Goal: Find specific page/section: Find specific page/section

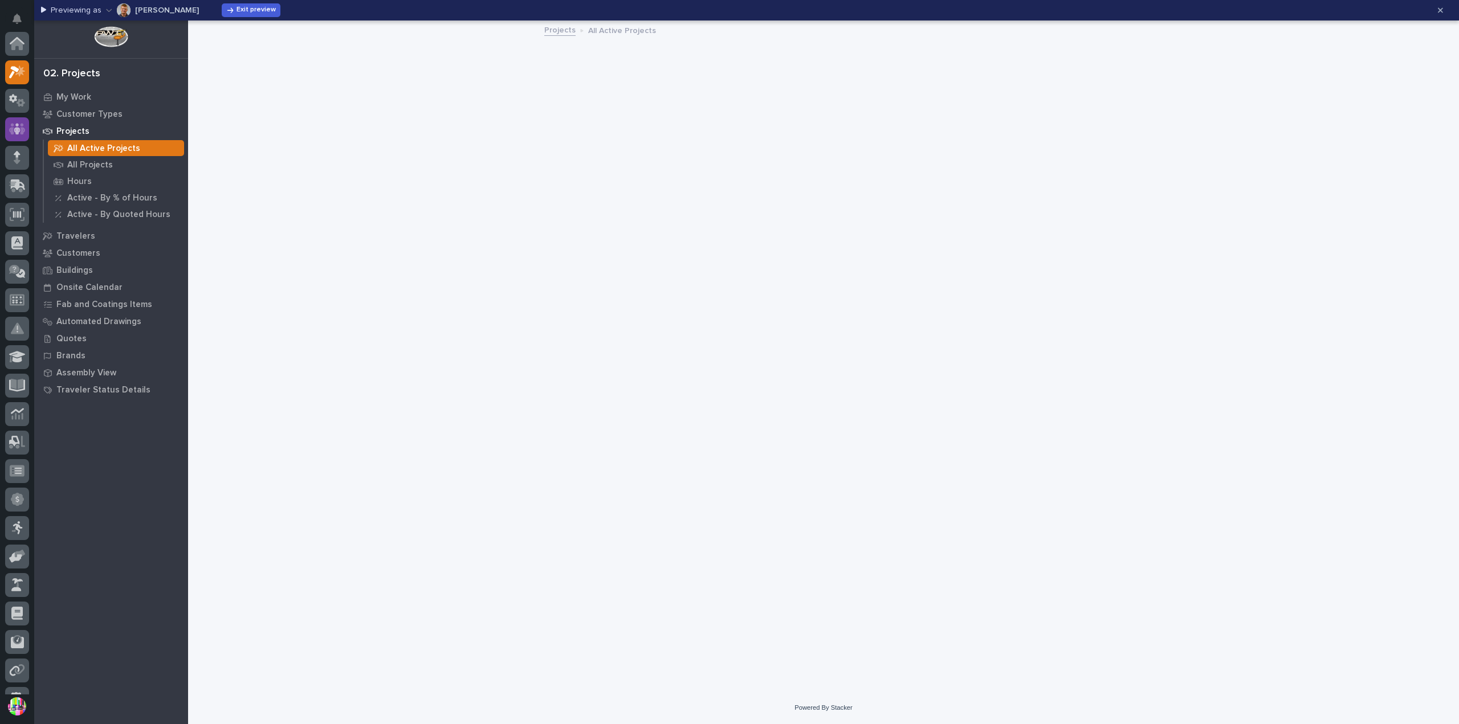
scroll to position [28, 0]
click at [21, 100] on icon at bounding box center [17, 100] width 17 height 13
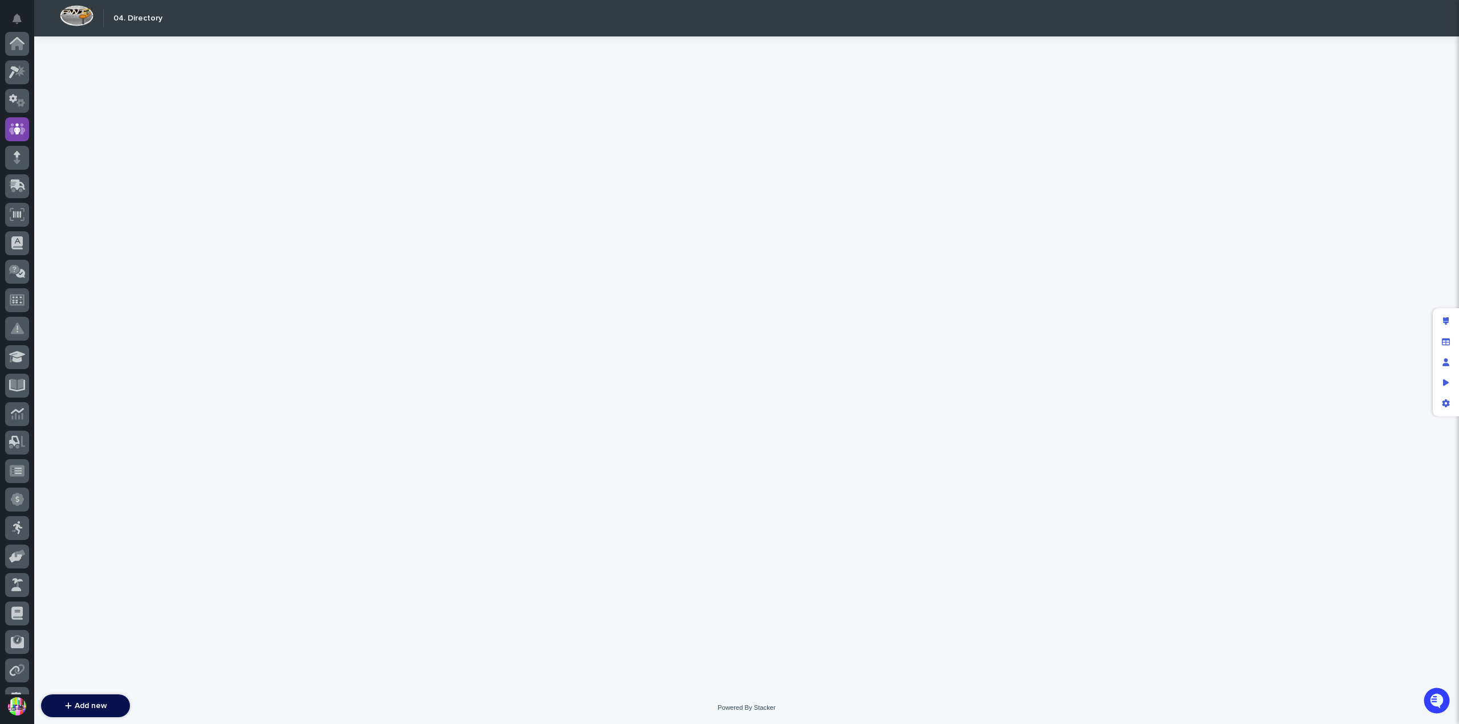
scroll to position [85, 0]
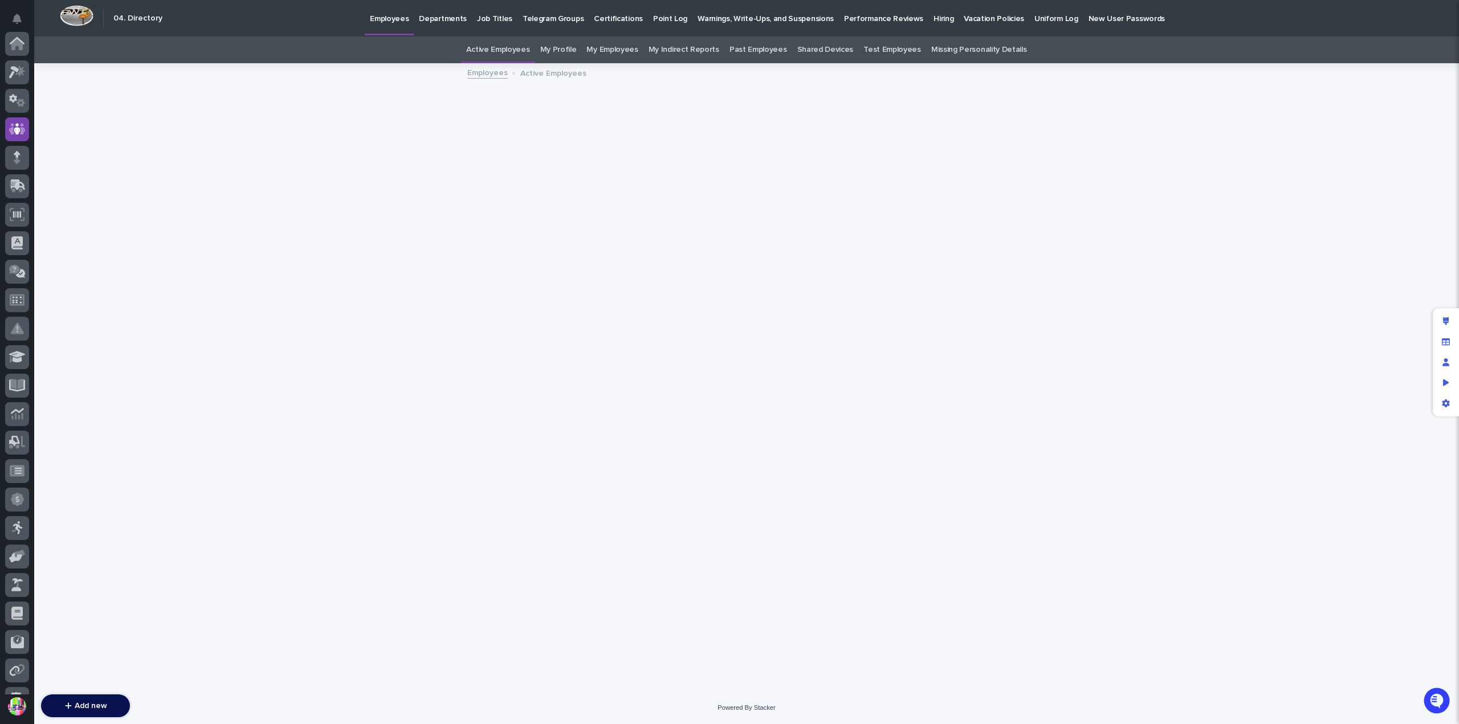
scroll to position [85, 0]
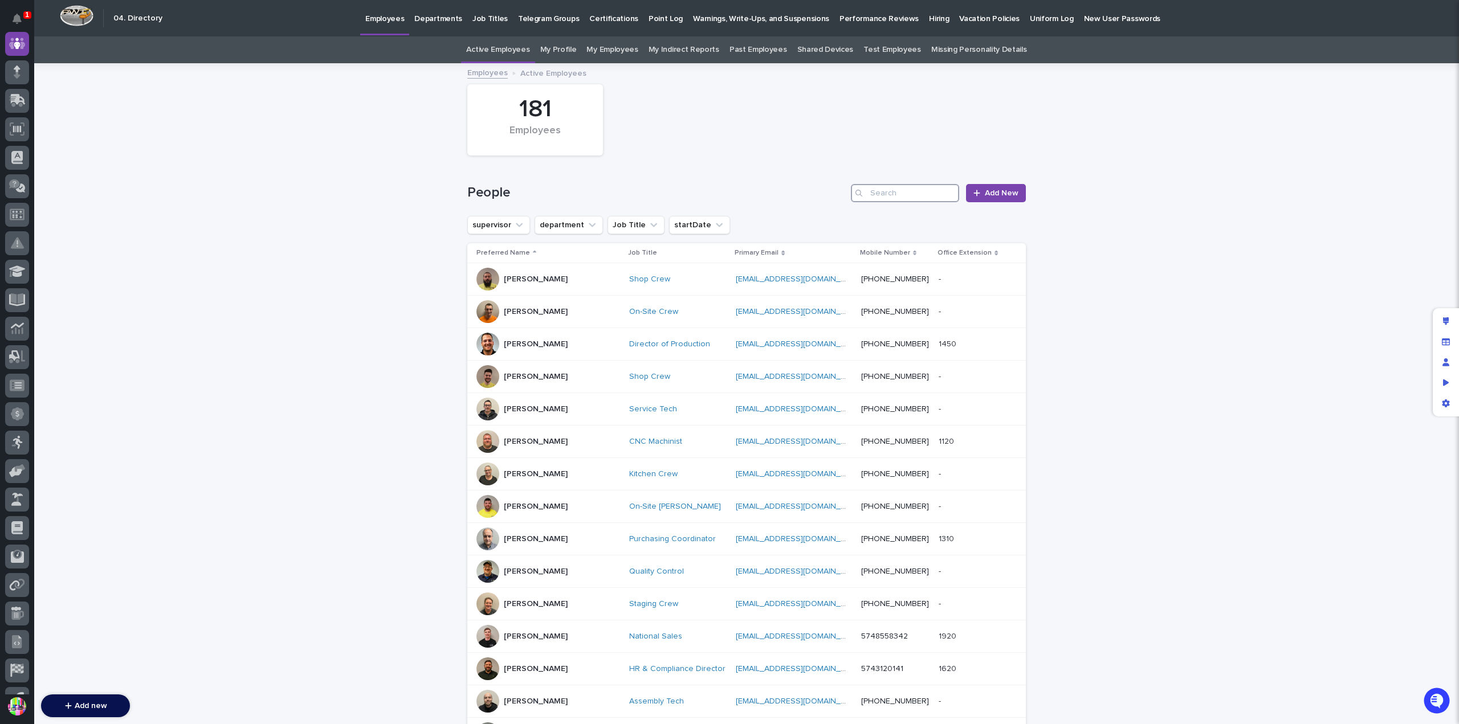
click at [892, 193] on input "Search" at bounding box center [905, 193] width 108 height 18
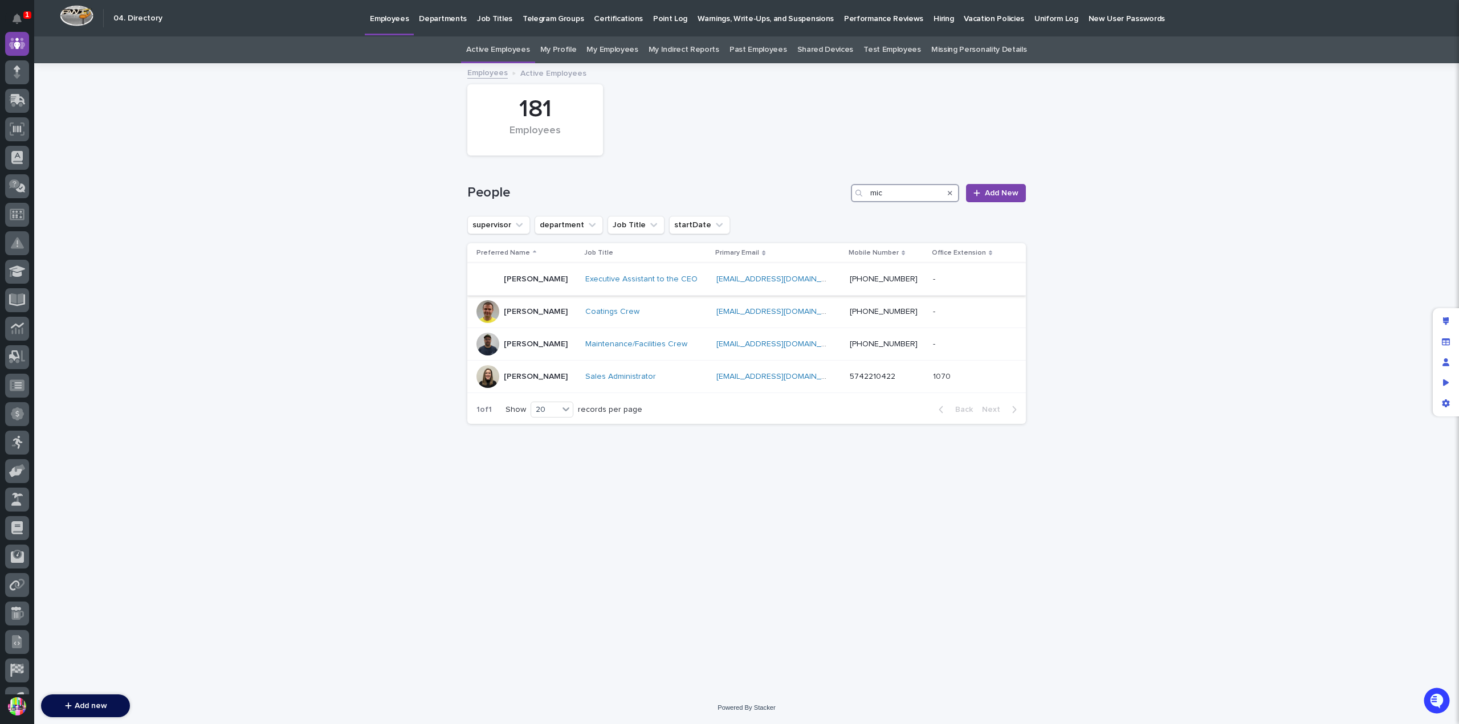
type input "mic"
click at [536, 274] on div "Micah Hershberger" at bounding box center [536, 278] width 64 height 12
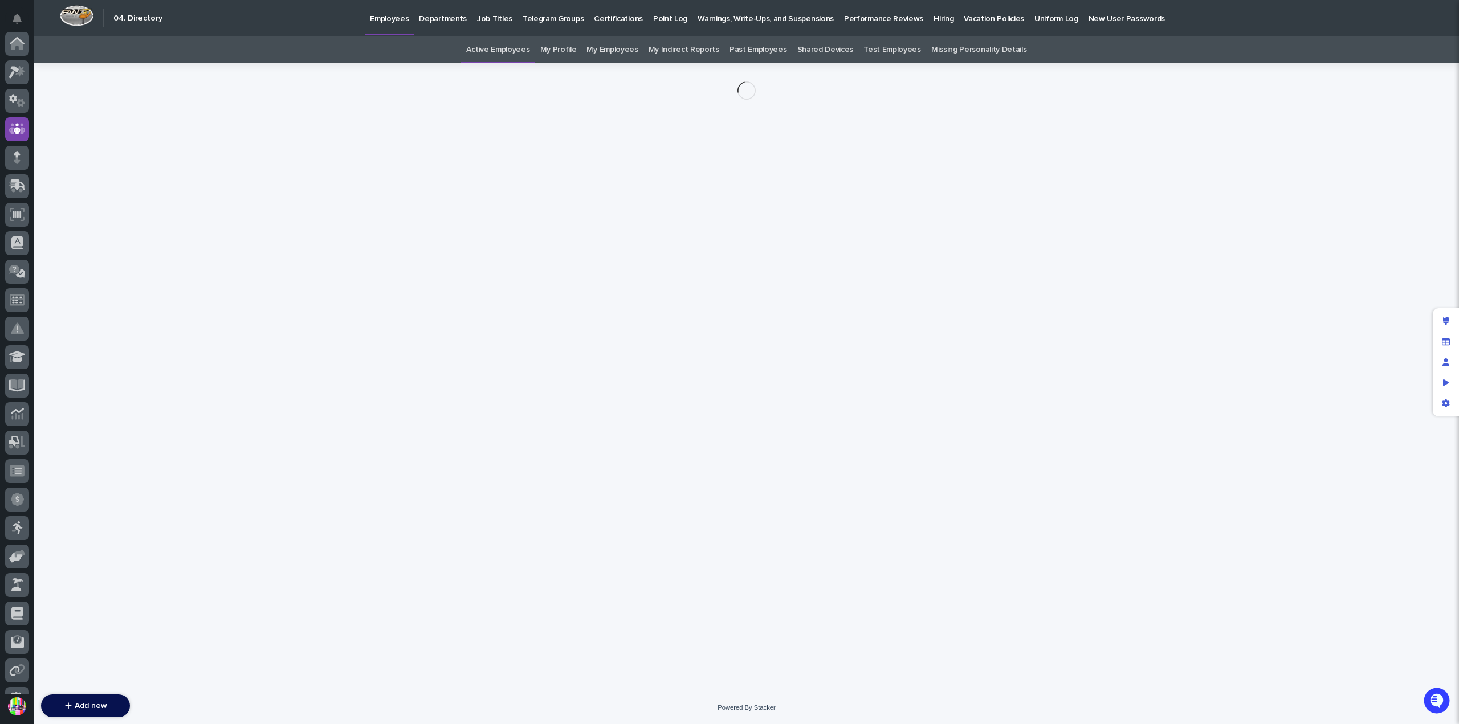
scroll to position [85, 0]
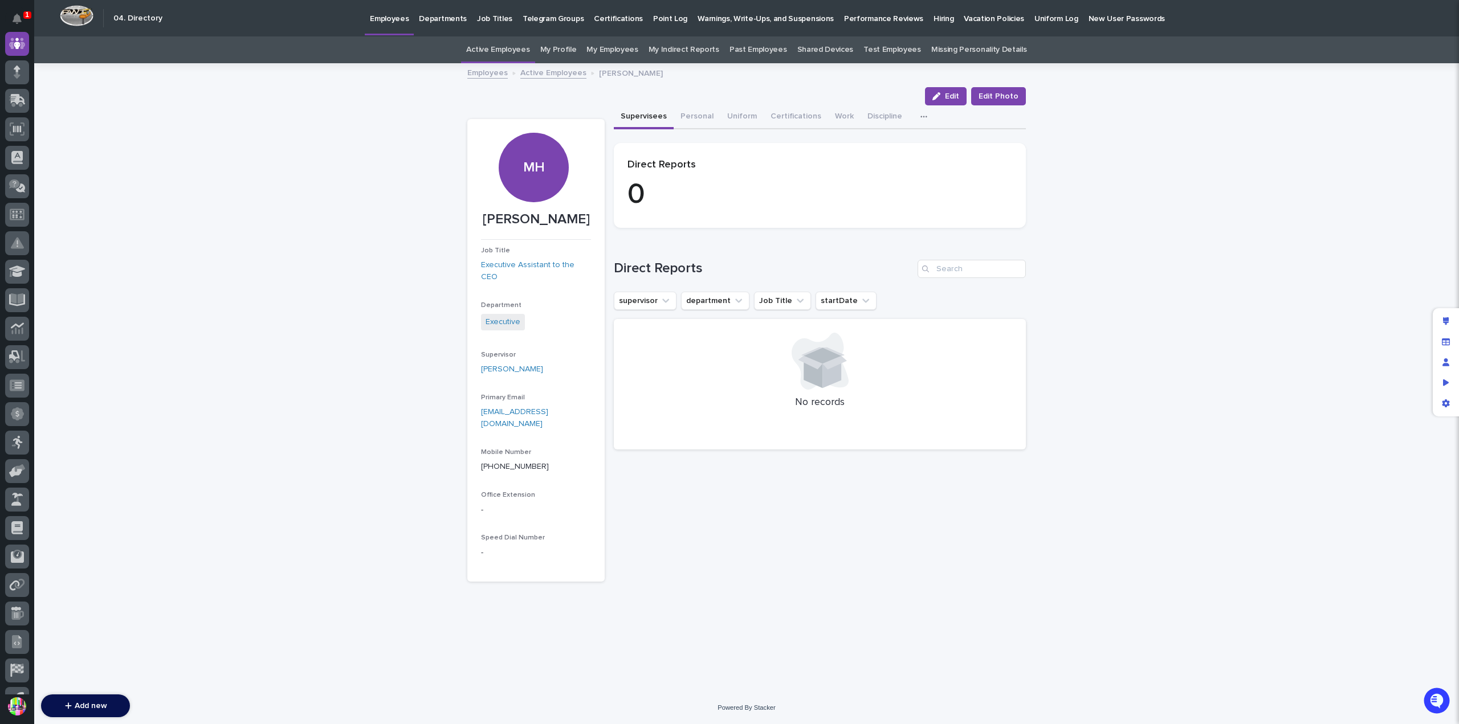
click at [933, 16] on p "Hiring" at bounding box center [943, 12] width 20 height 24
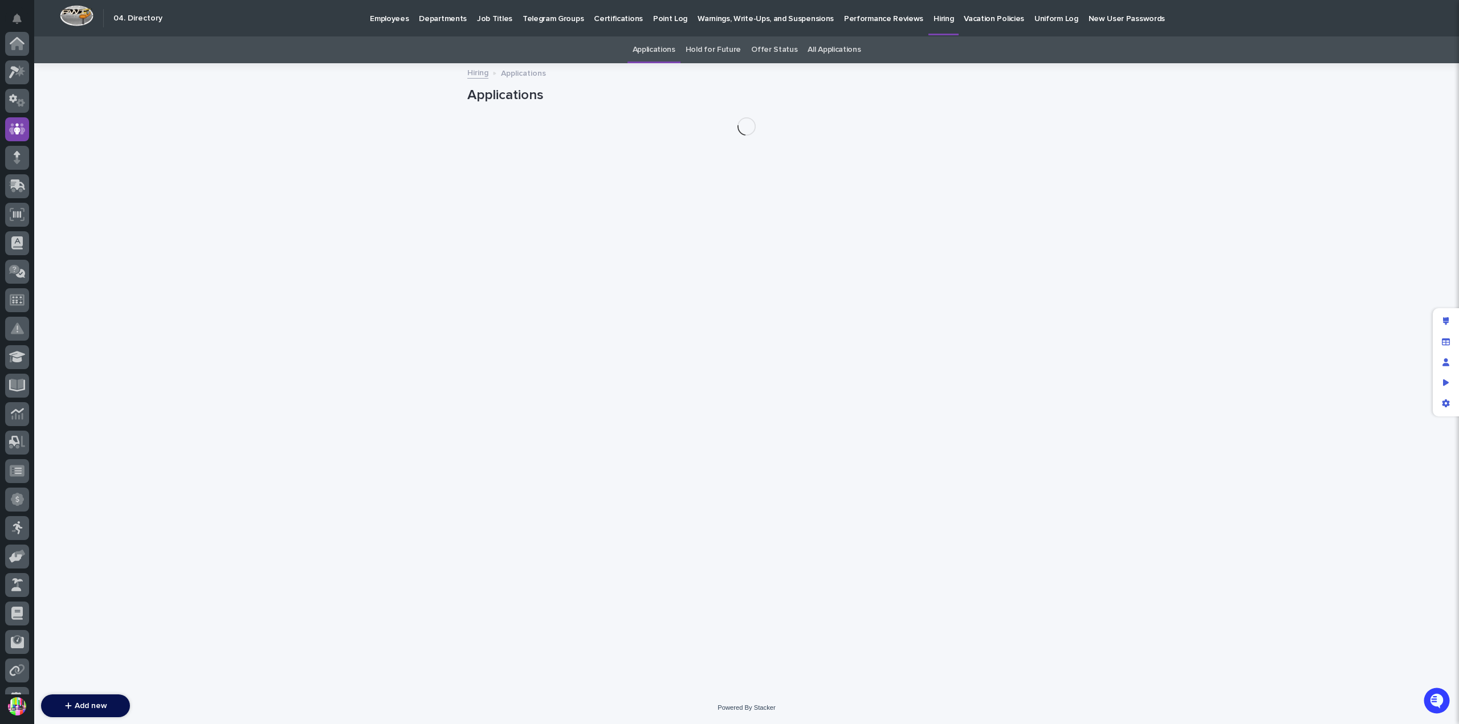
scroll to position [85, 0]
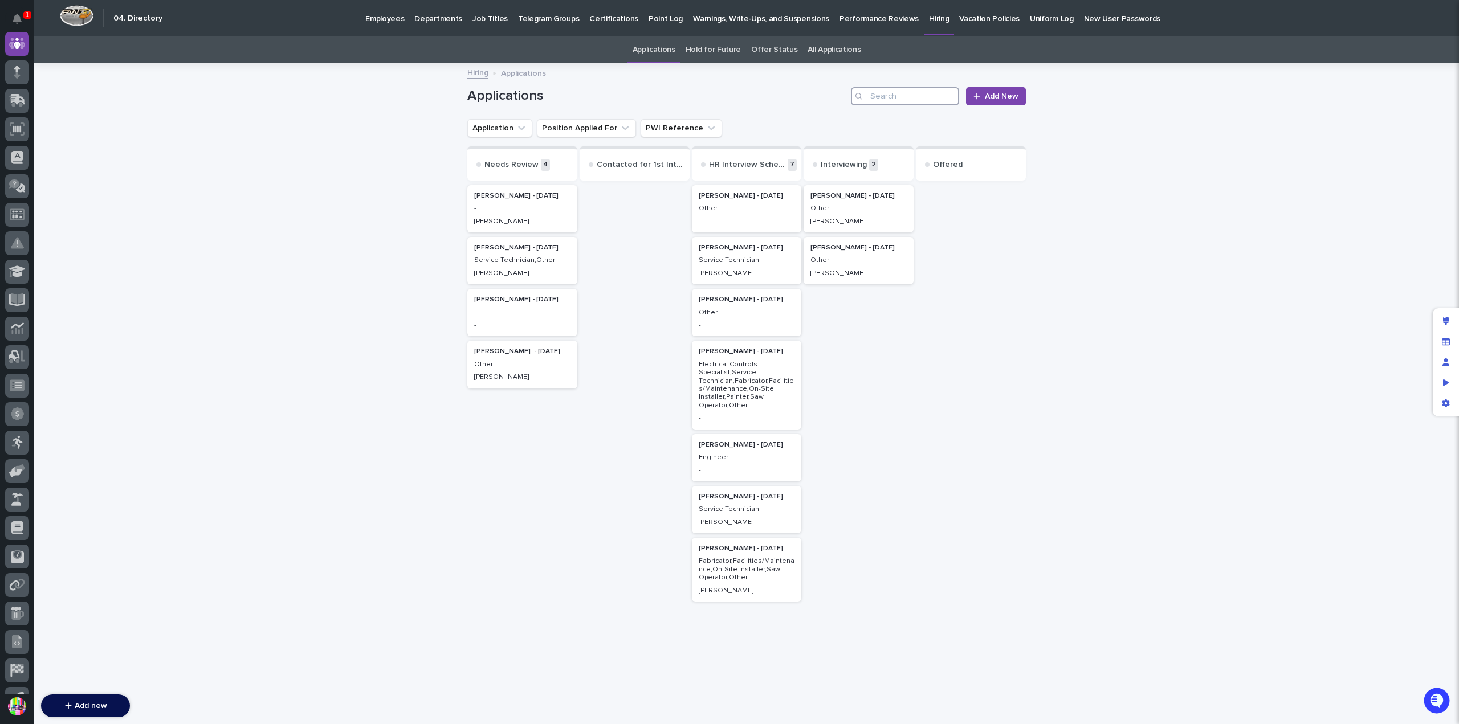
click at [894, 96] on input "Search" at bounding box center [905, 96] width 108 height 18
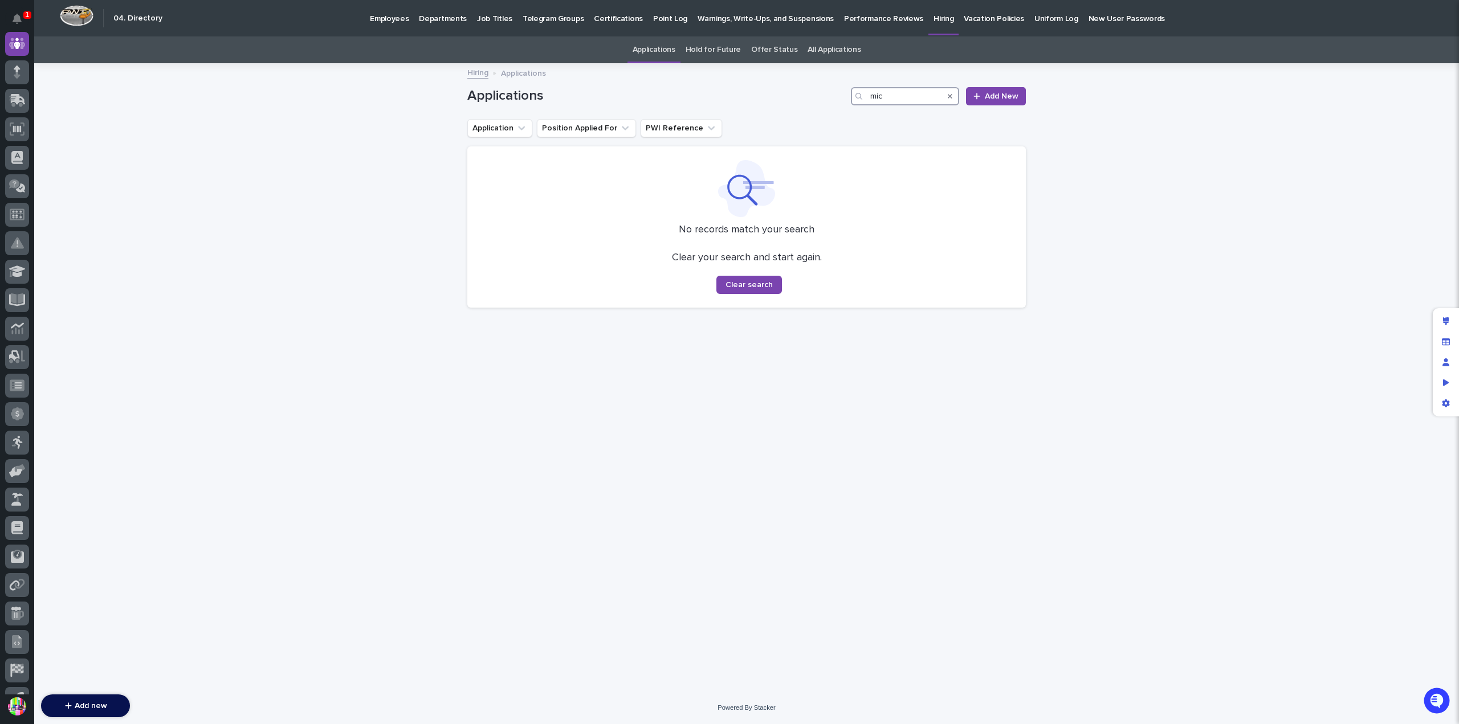
type input "mic"
click at [826, 50] on link "All Applications" at bounding box center [833, 49] width 53 height 27
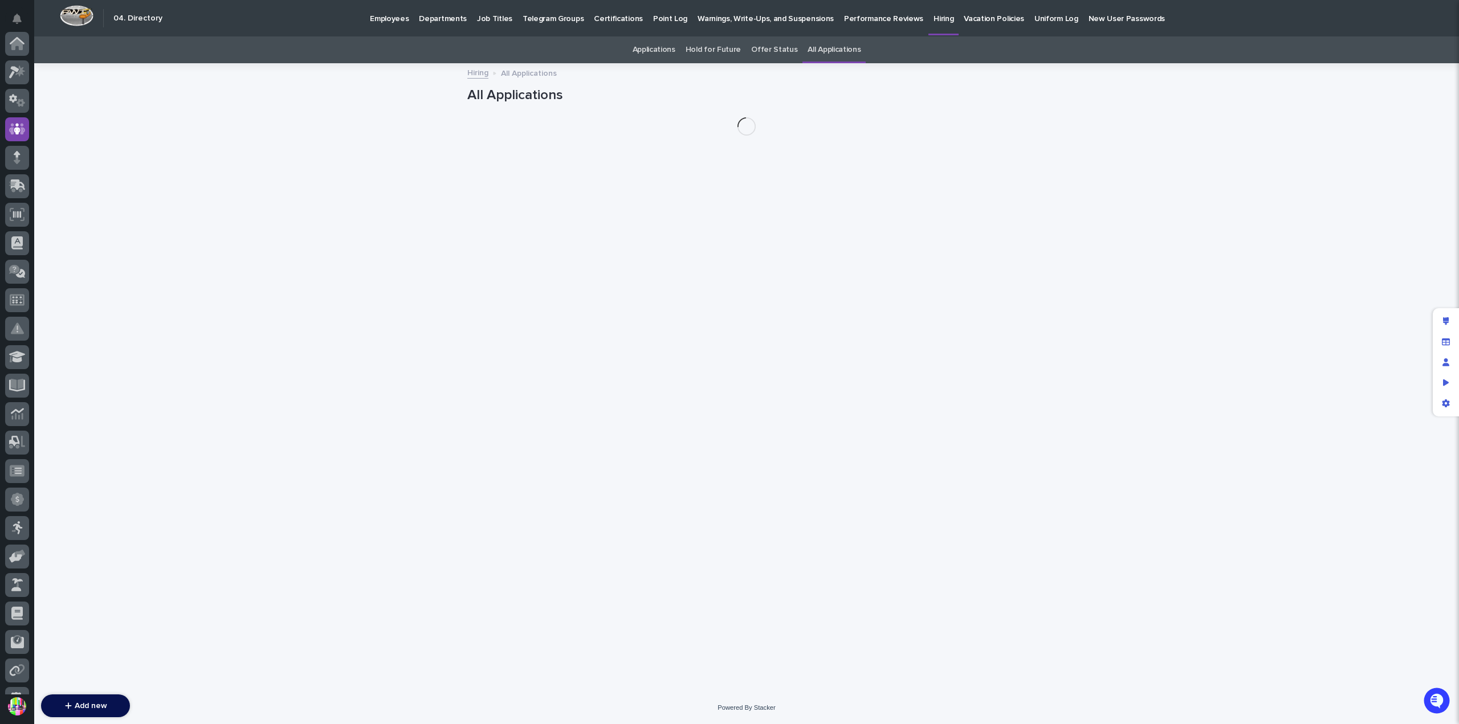
scroll to position [85, 0]
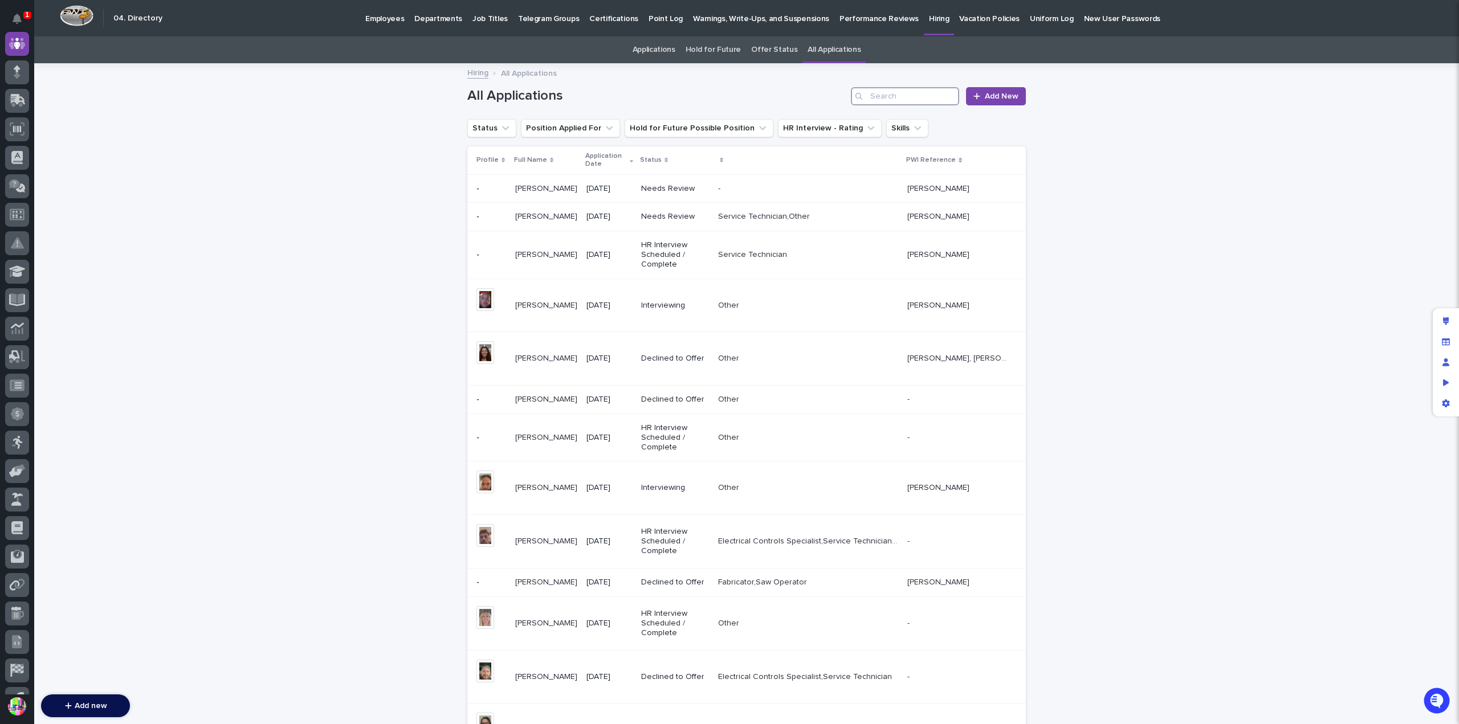
click at [884, 100] on input "Search" at bounding box center [905, 96] width 108 height 18
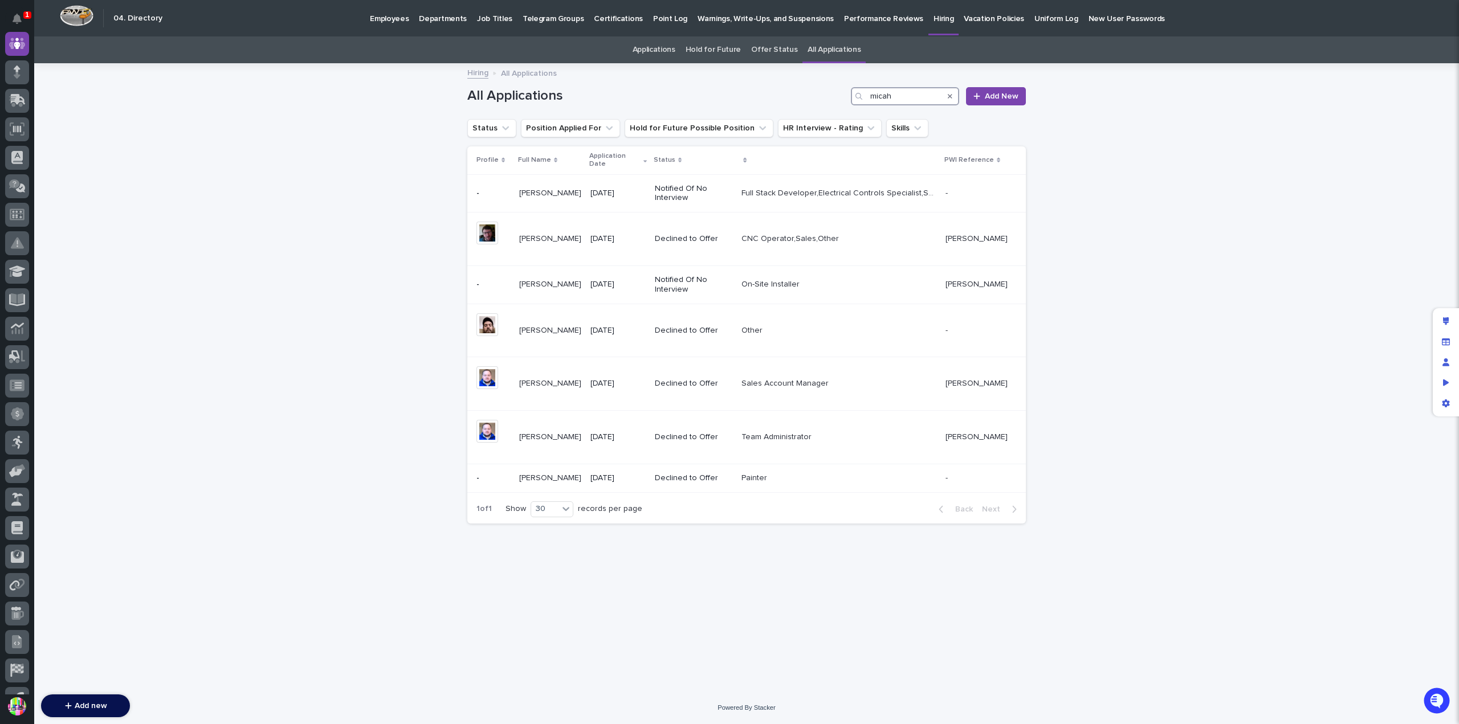
drag, startPoint x: 875, startPoint y: 92, endPoint x: 864, endPoint y: 94, distance: 11.5
click at [864, 94] on div "micah" at bounding box center [905, 96] width 108 height 18
type input "Micah"
click at [950, 91] on button "Search" at bounding box center [950, 96] width 5 height 18
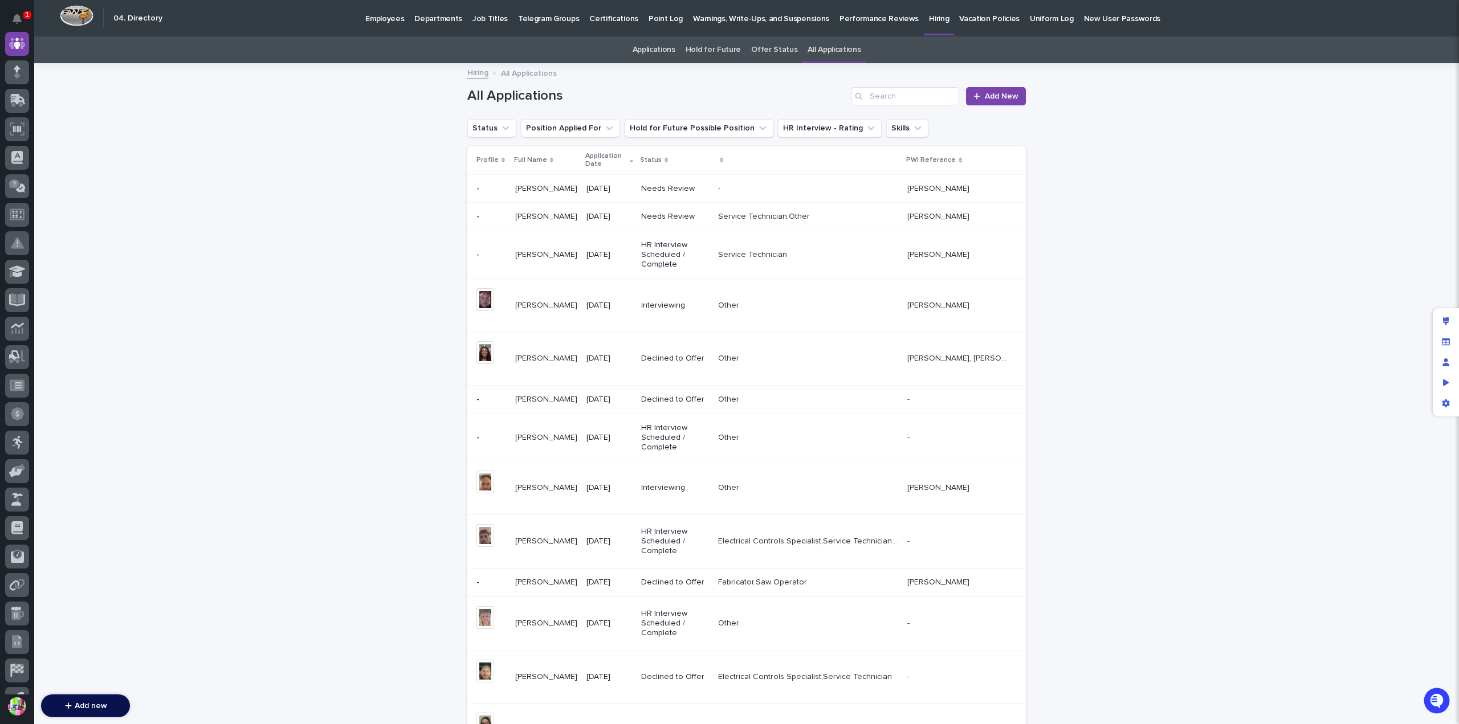
click at [661, 44] on link "Applications" at bounding box center [653, 49] width 43 height 27
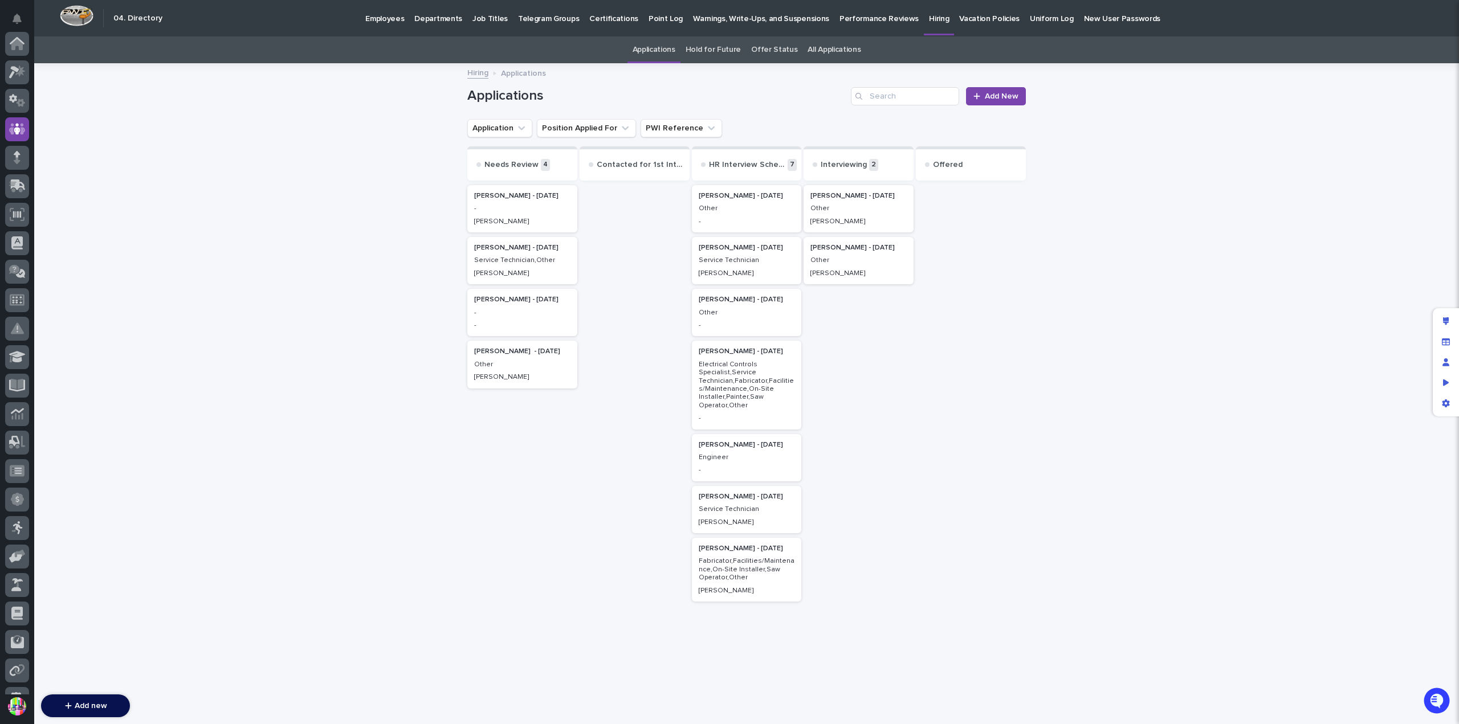
scroll to position [85, 0]
click at [734, 198] on p "Jennifer Mcafee - 08/07/25" at bounding box center [747, 196] width 96 height 8
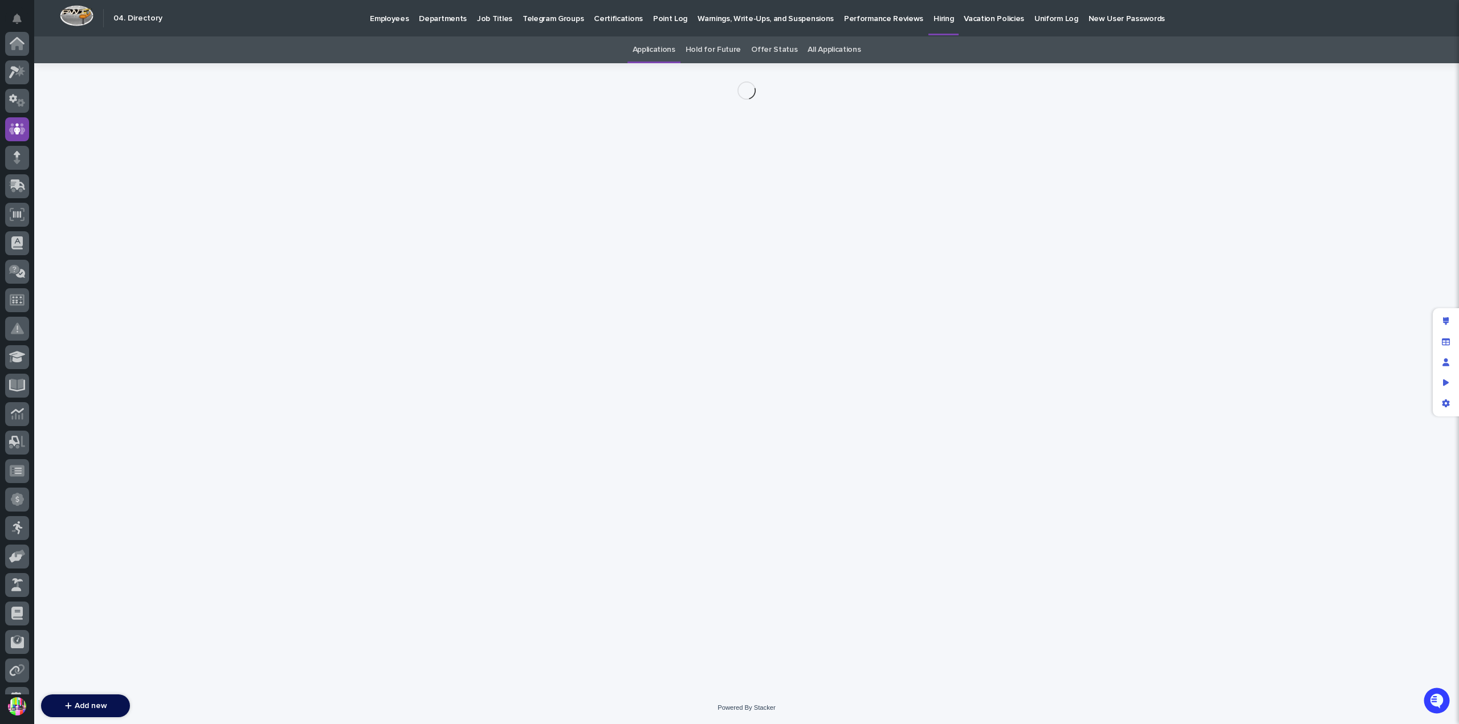
scroll to position [85, 0]
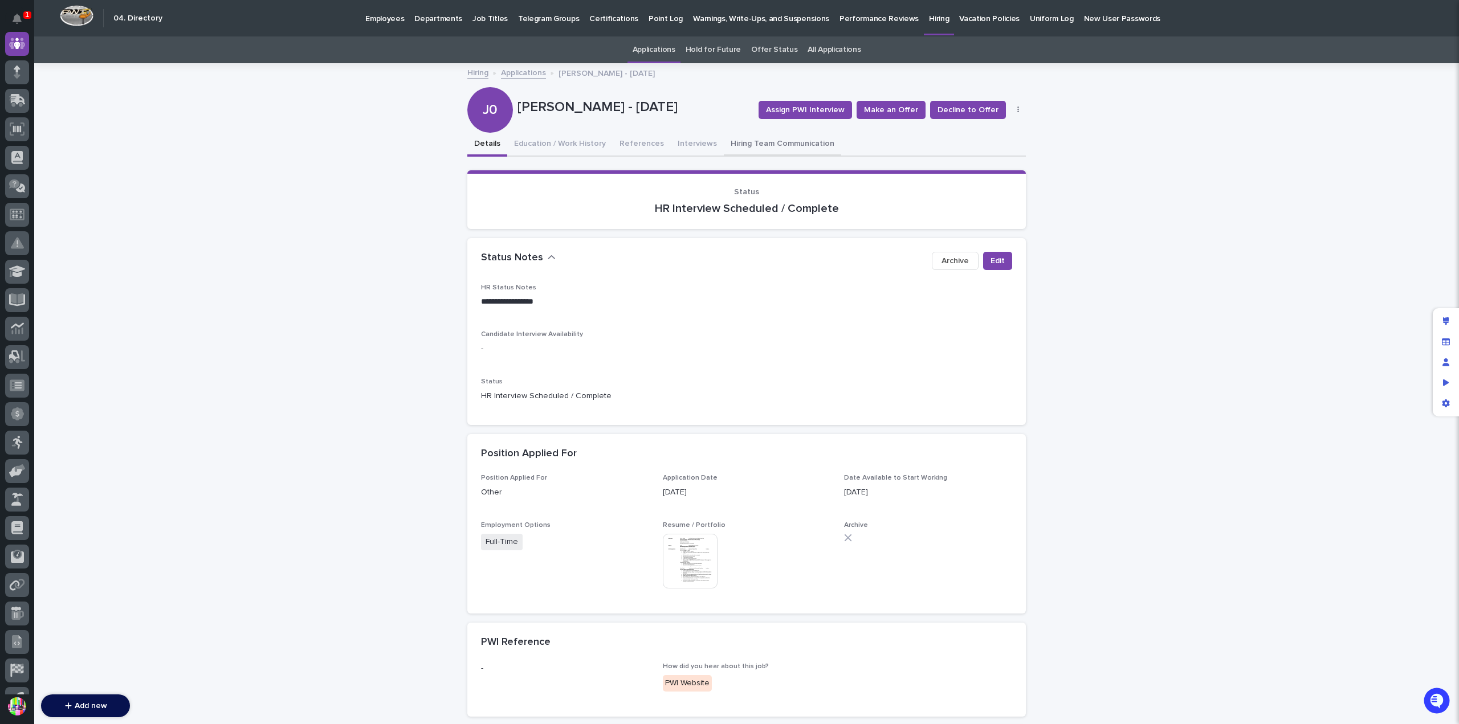
click at [776, 141] on button "Hiring Team Communication" at bounding box center [782, 145] width 117 height 24
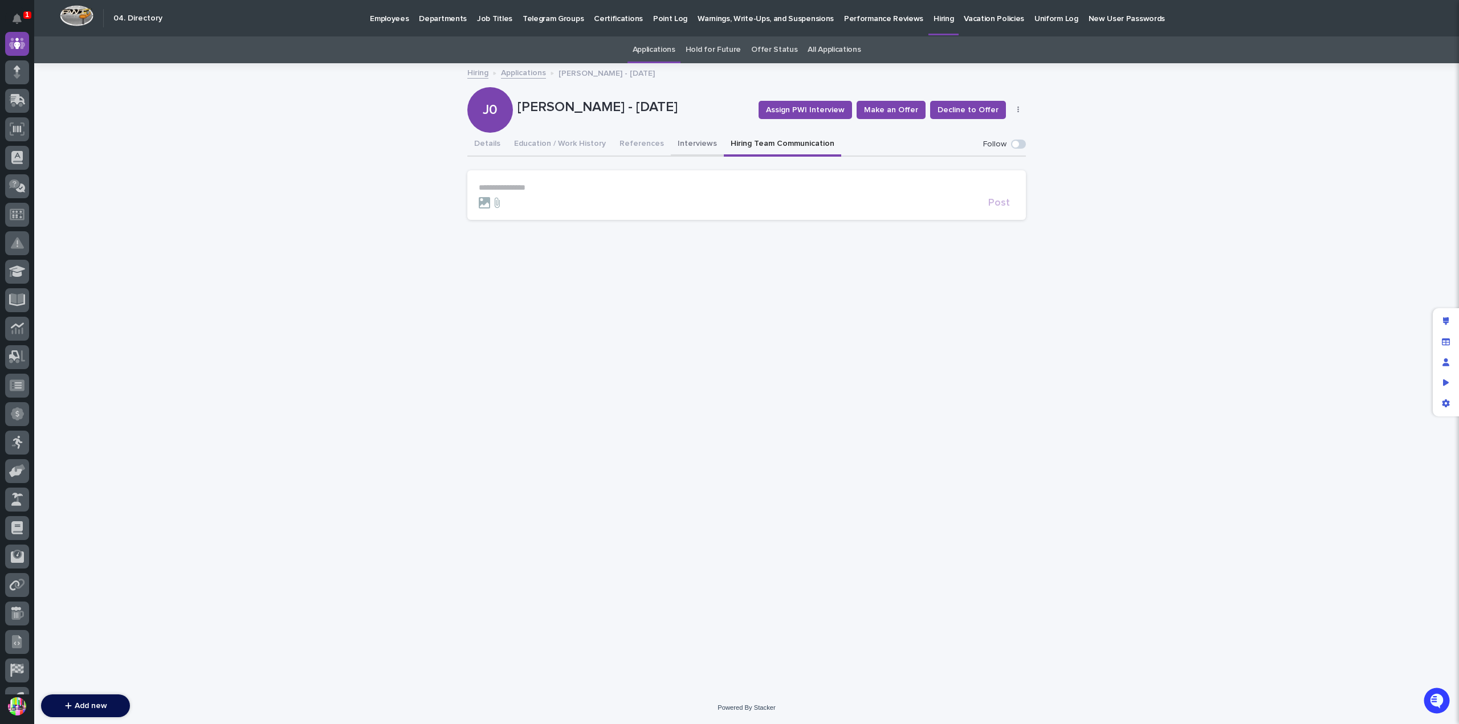
click at [683, 143] on button "Interviews" at bounding box center [697, 145] width 53 height 24
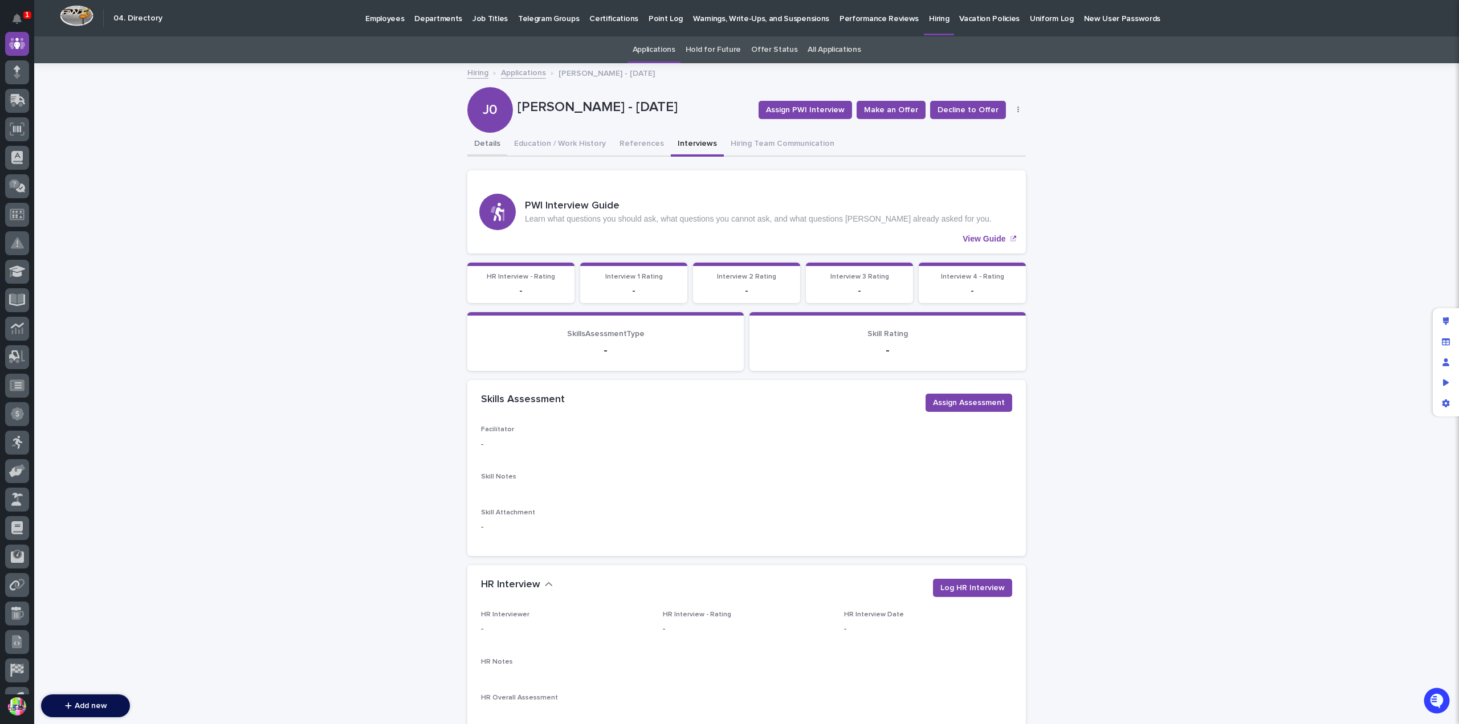
click at [489, 139] on button "Details" at bounding box center [487, 145] width 40 height 24
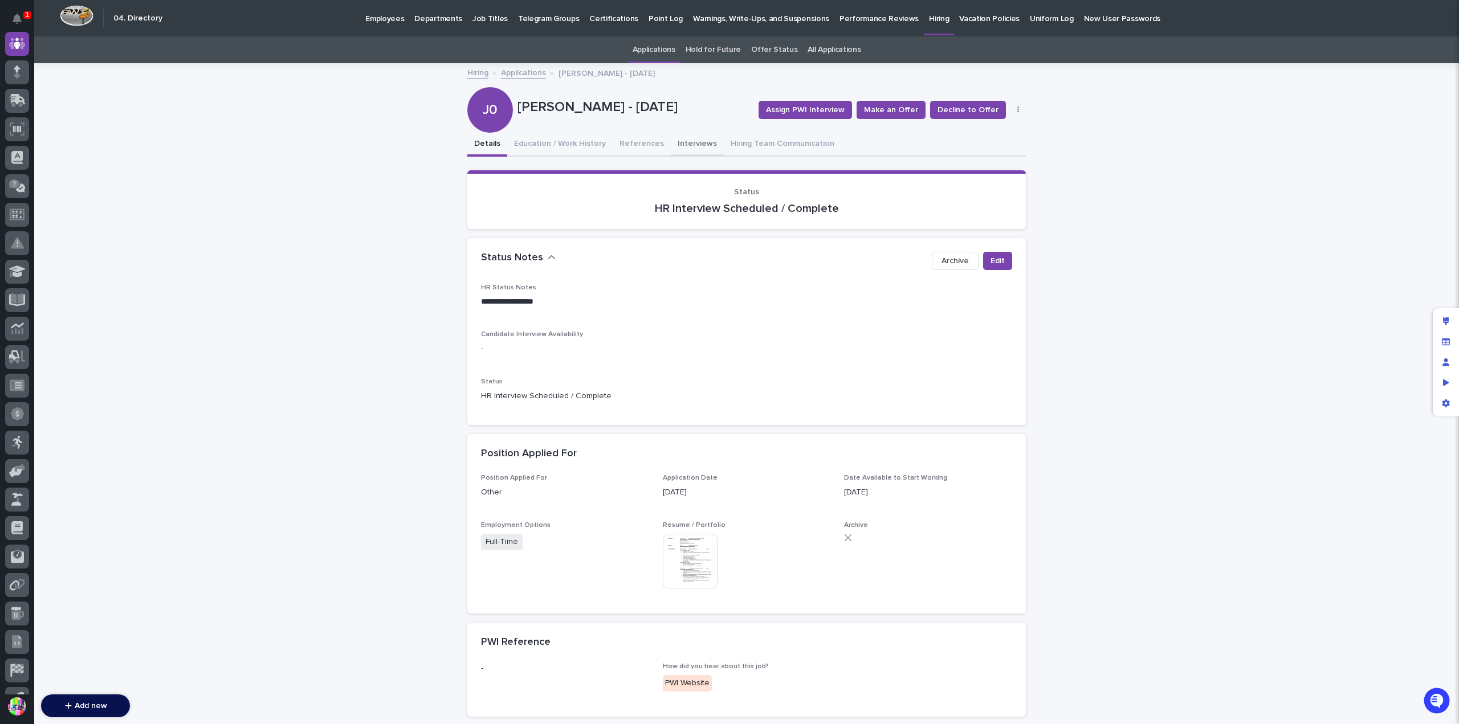
click at [676, 141] on button "Interviews" at bounding box center [697, 145] width 53 height 24
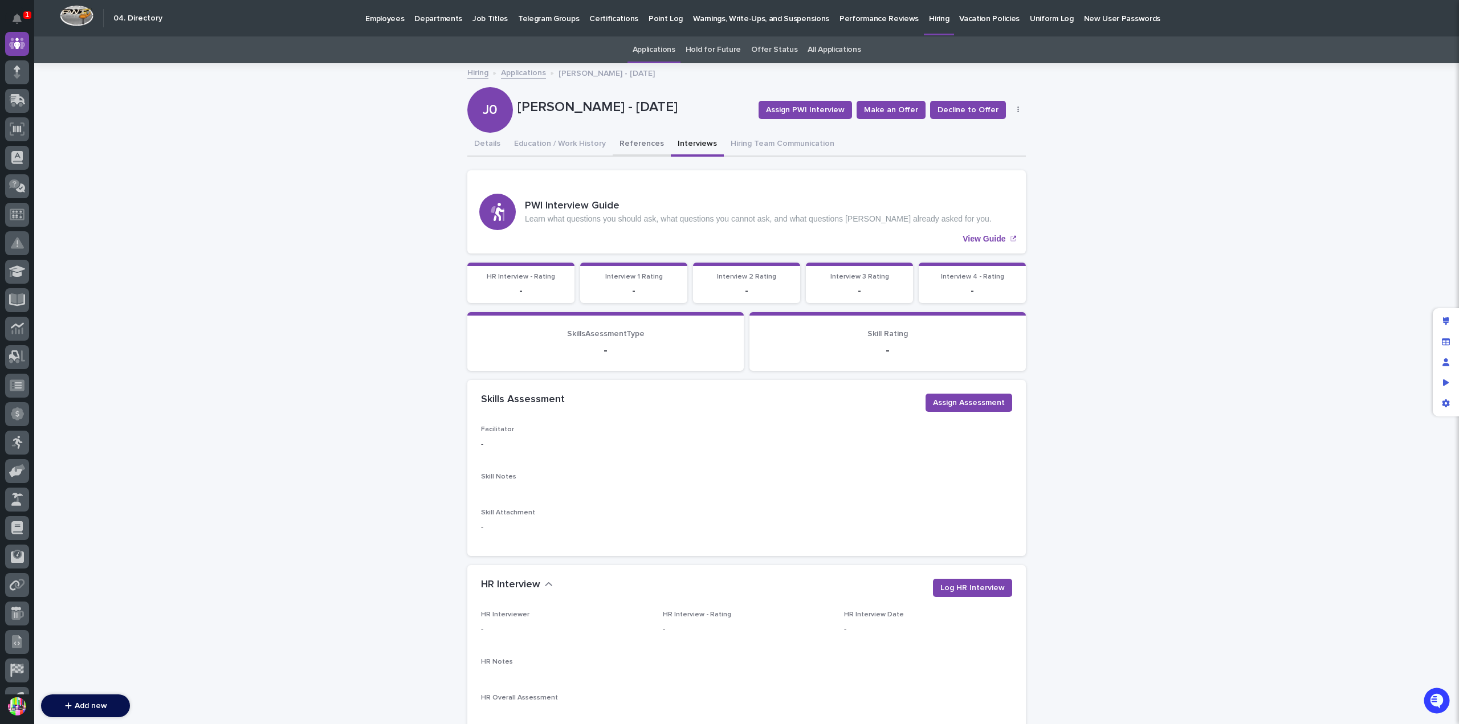
click at [628, 137] on button "References" at bounding box center [642, 145] width 58 height 24
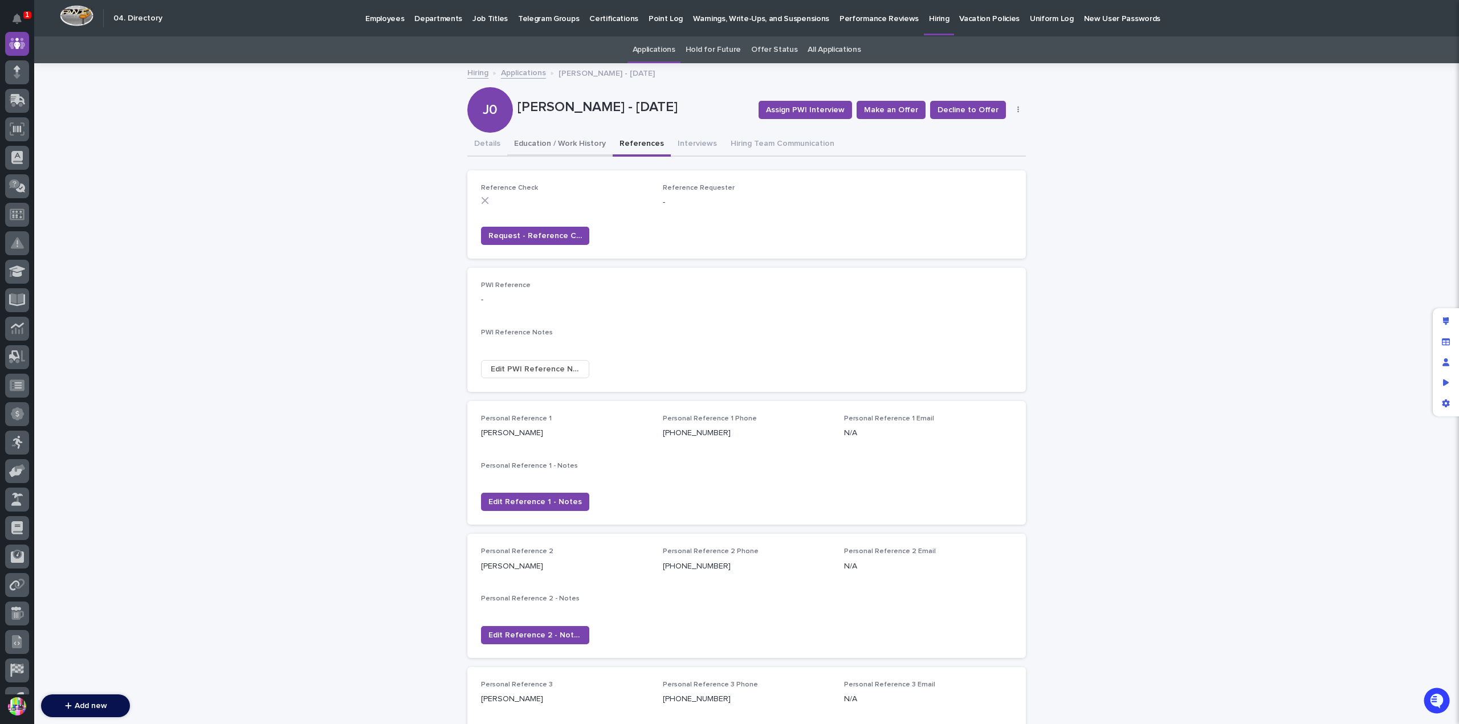
click at [553, 136] on button "Education / Work History" at bounding box center [559, 145] width 105 height 24
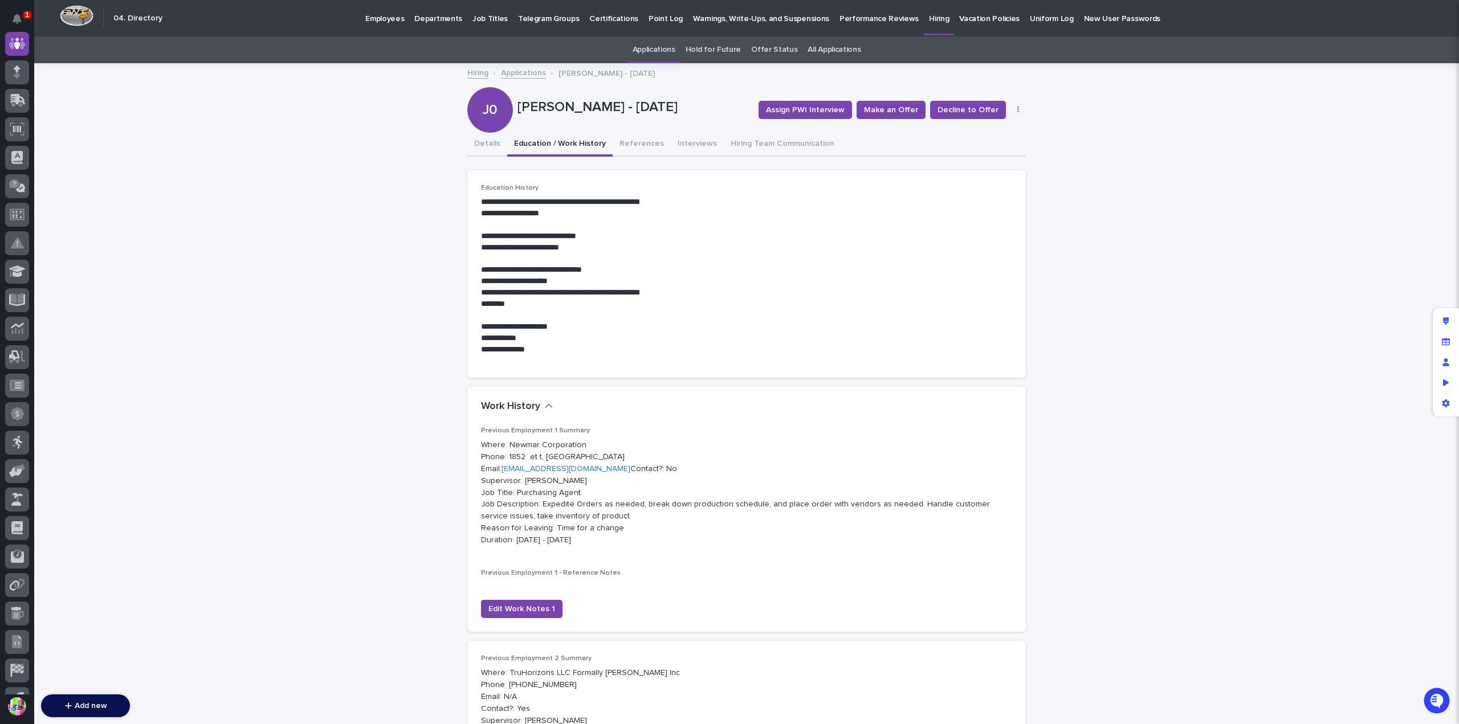
click at [1017, 112] on icon "button" at bounding box center [1018, 110] width 2 height 7
click at [712, 70] on div "Hiring Applications Jennifer Mcafee - 08/07/25" at bounding box center [747, 74] width 570 height 16
click at [473, 70] on link "Hiring" at bounding box center [477, 72] width 21 height 13
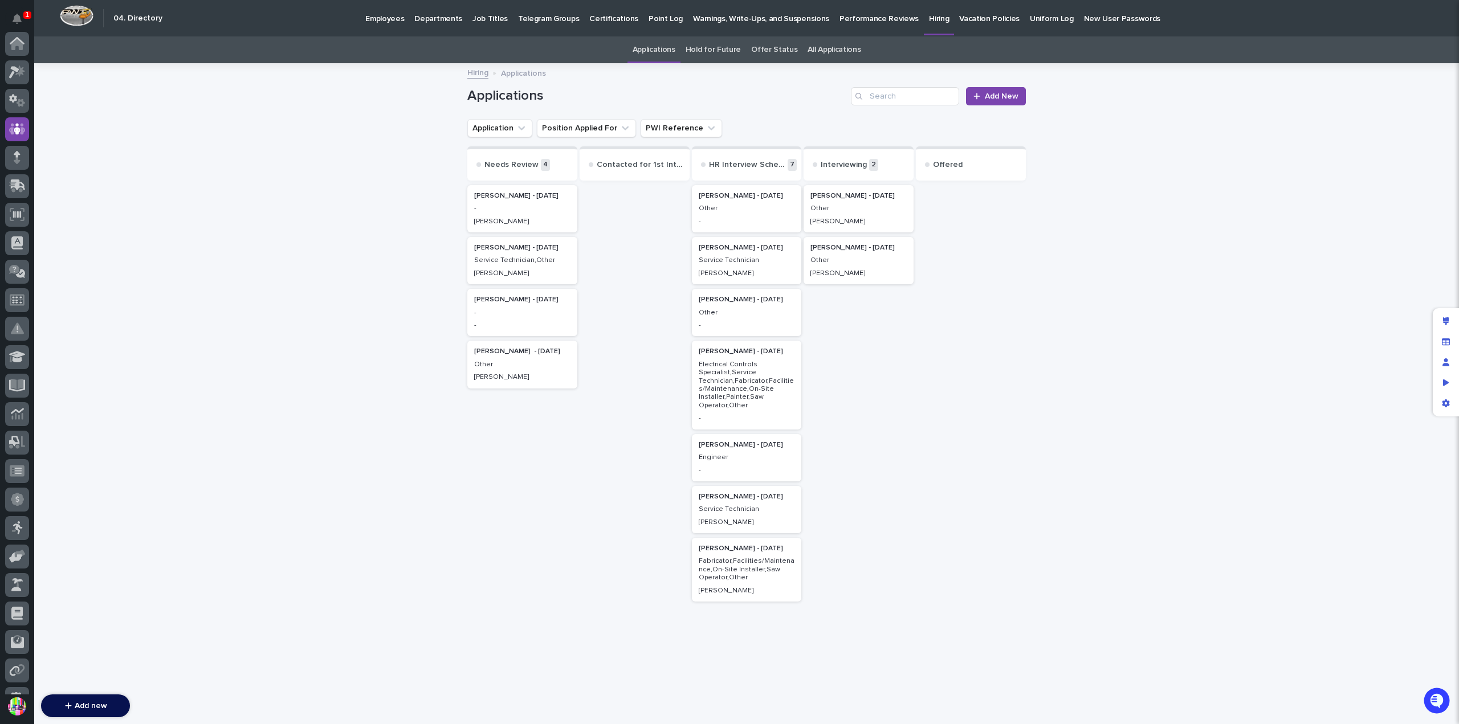
scroll to position [85, 0]
click at [765, 47] on link "Offer Status" at bounding box center [774, 49] width 46 height 27
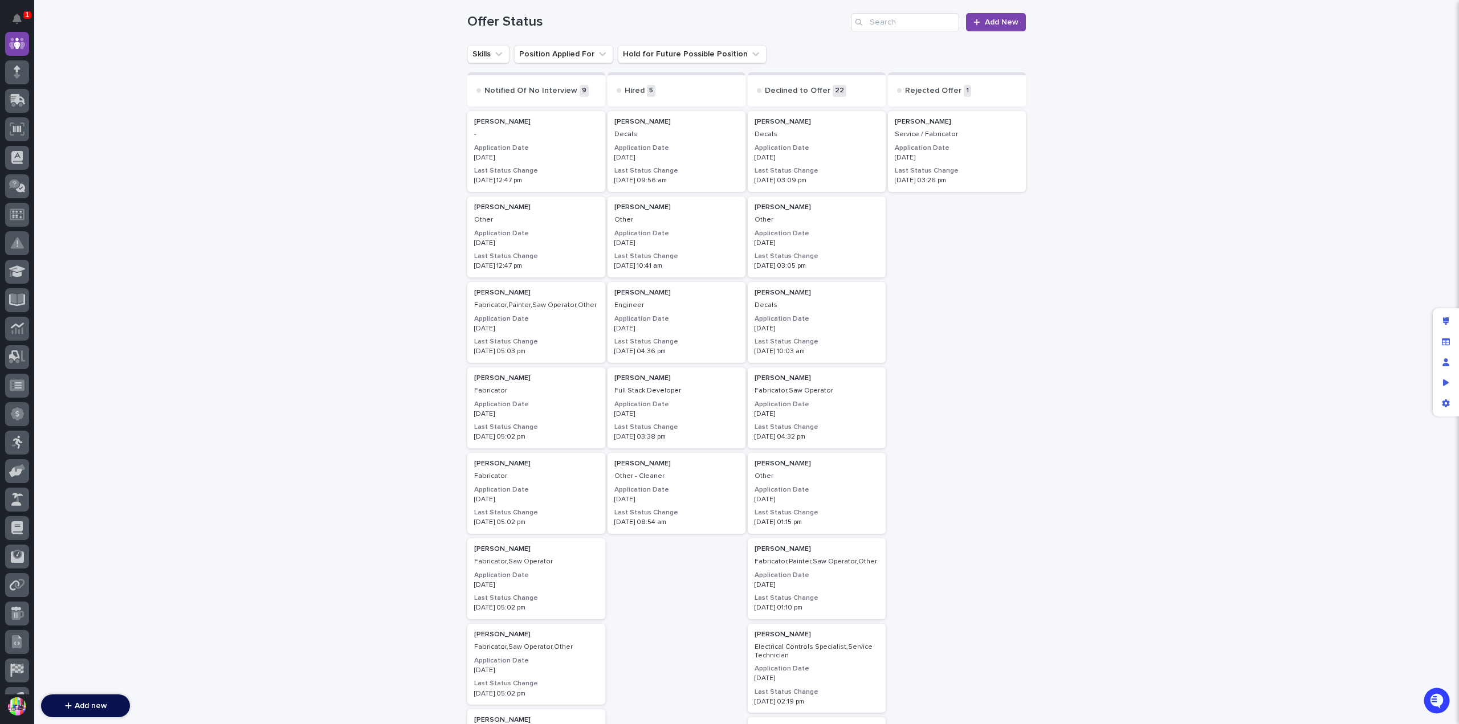
scroll to position [114, 0]
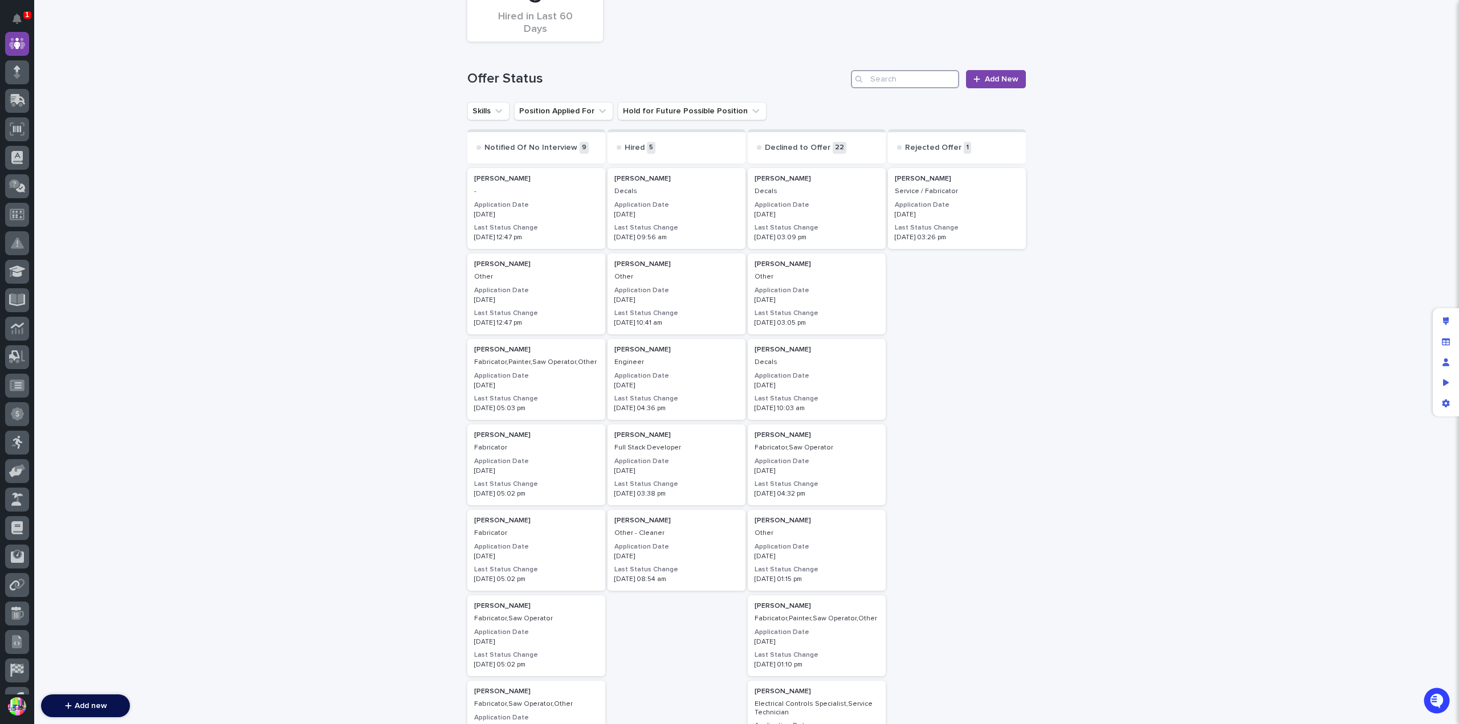
click at [897, 83] on input "Search" at bounding box center [905, 79] width 108 height 18
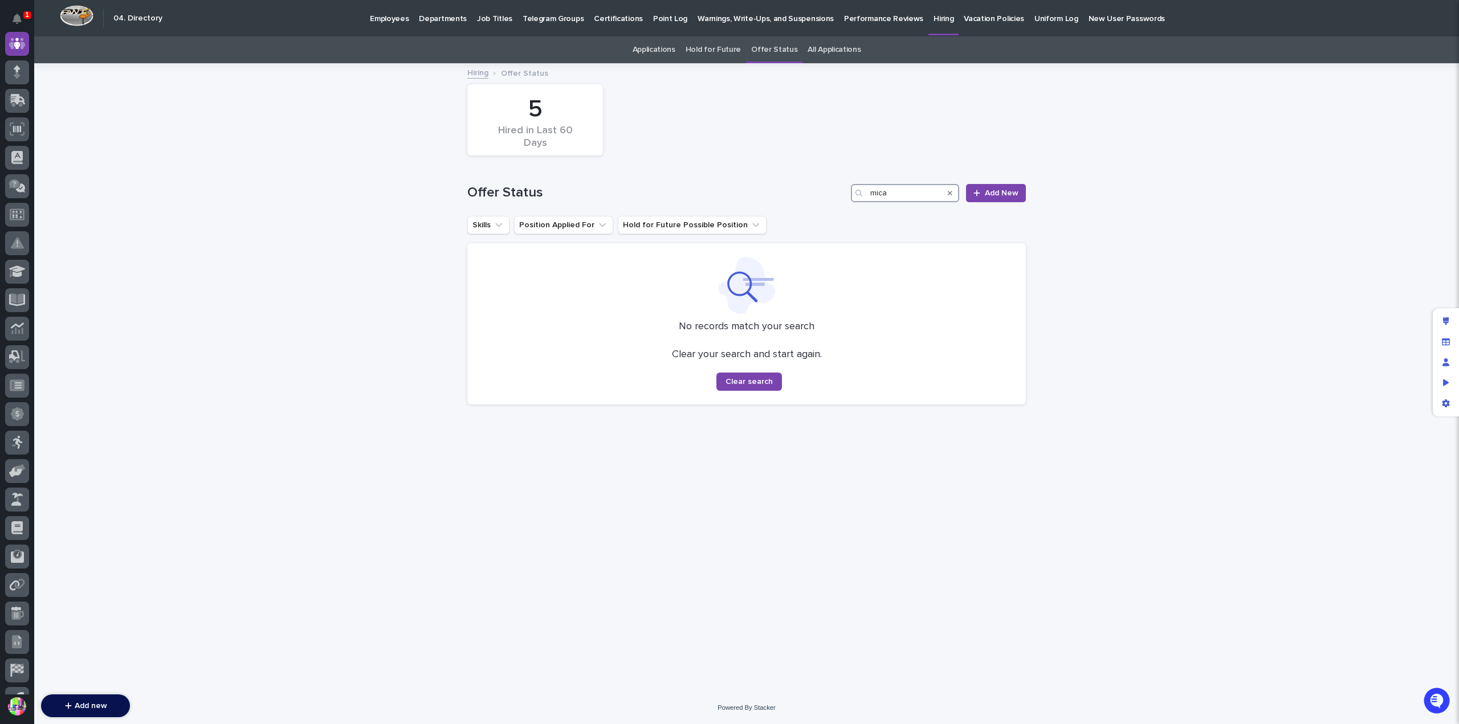
type input "micah"
